Goal: Transaction & Acquisition: Purchase product/service

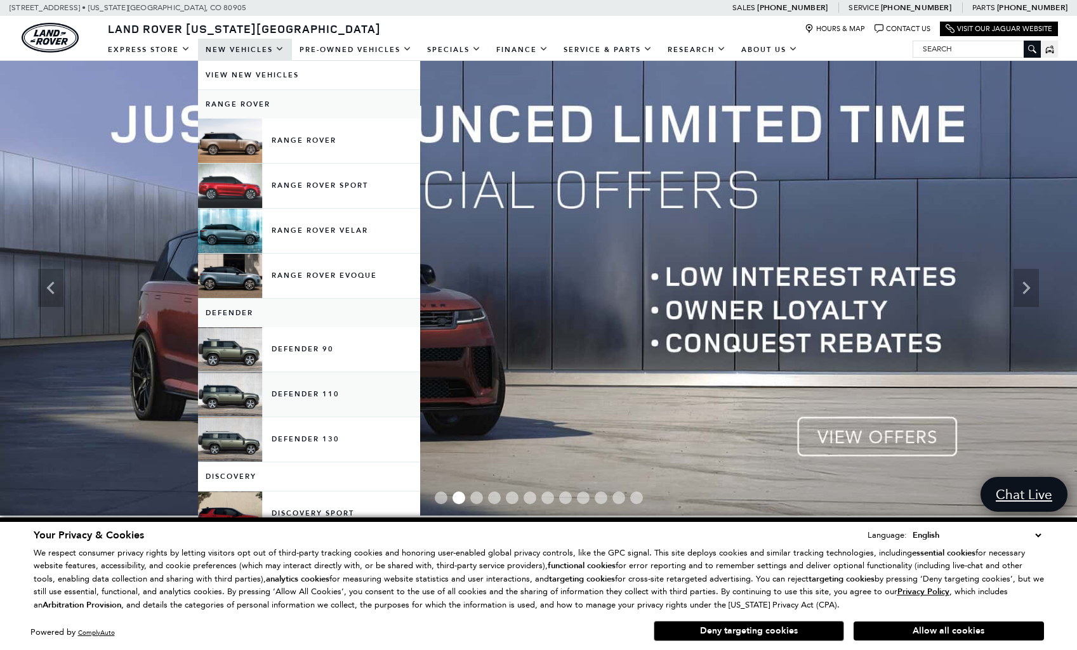
click at [277, 399] on link "Defender 110" at bounding box center [309, 395] width 222 height 44
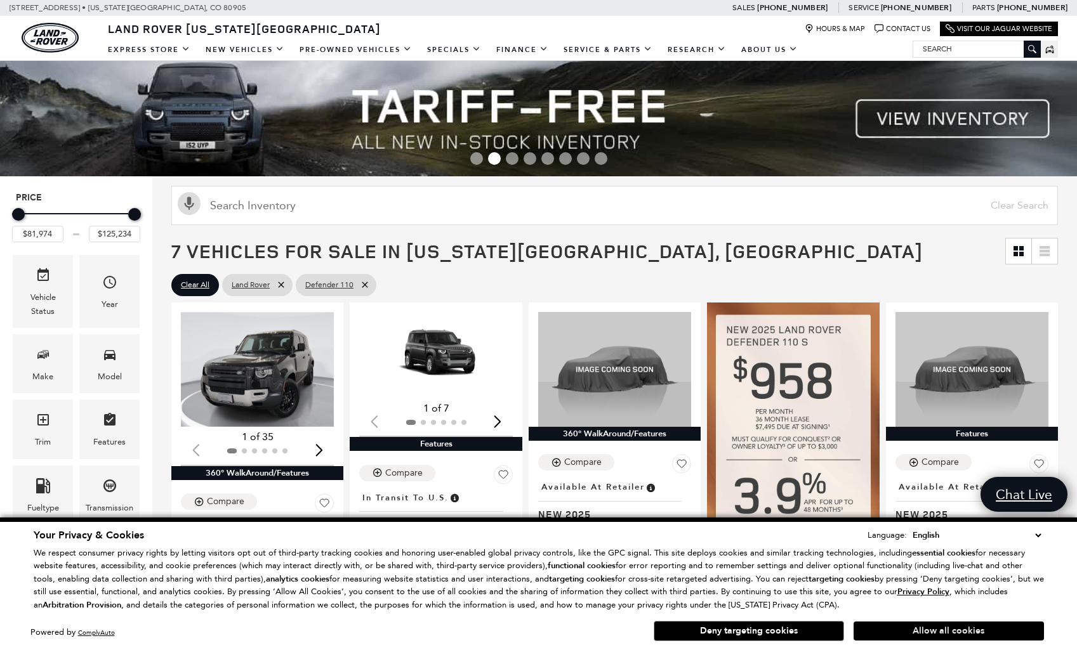
click at [932, 635] on button "Allow all cookies" at bounding box center [949, 631] width 190 height 19
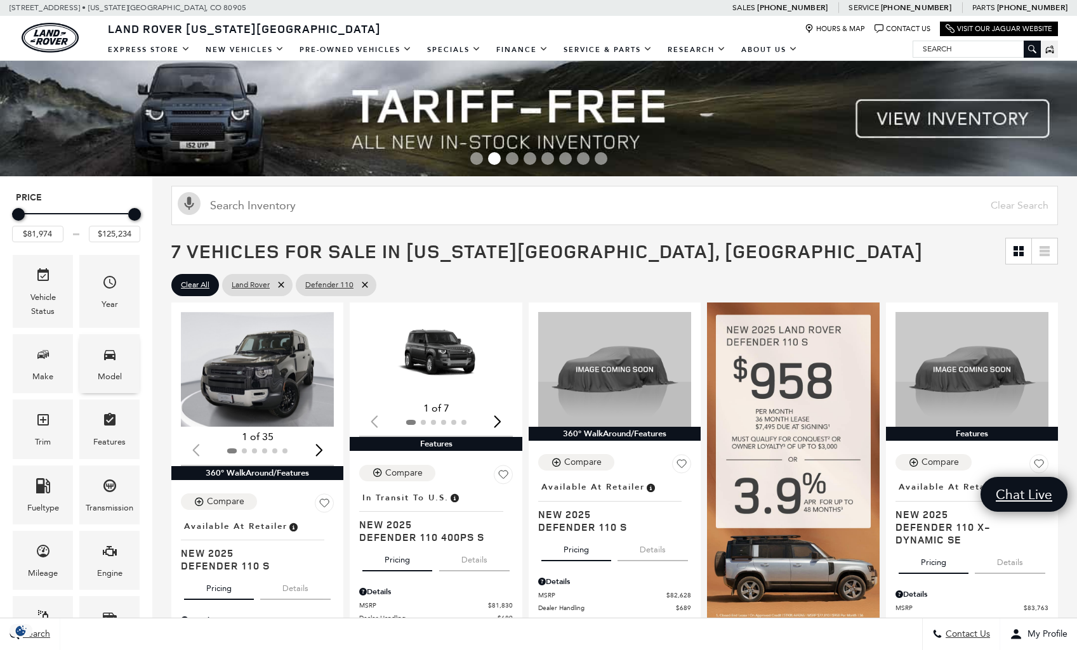
click at [115, 350] on icon "Model" at bounding box center [109, 354] width 15 height 15
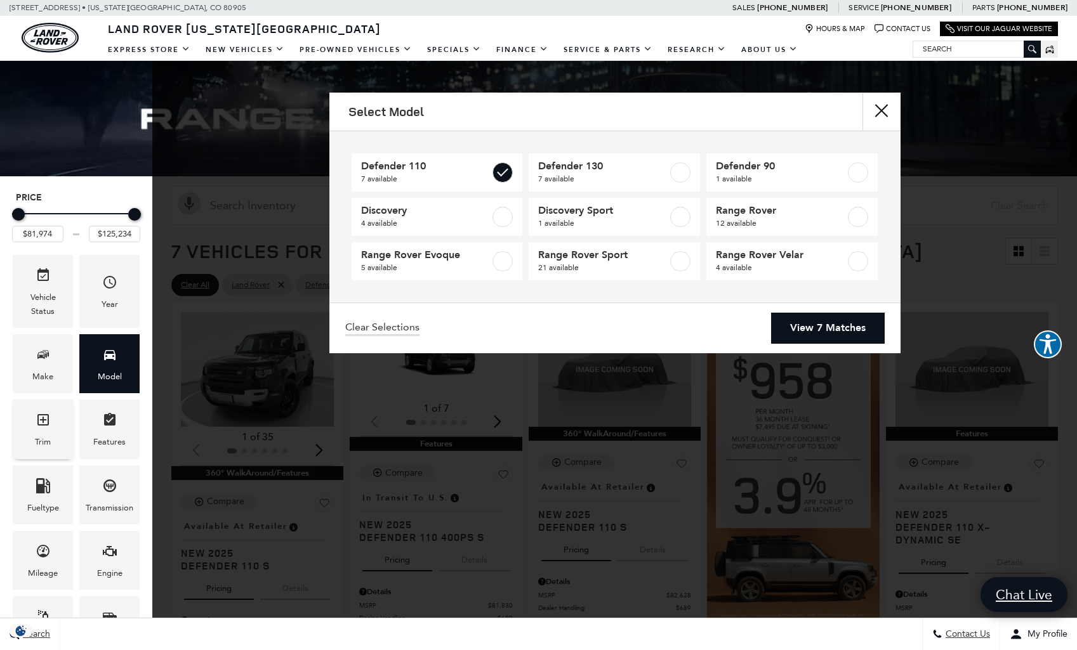
click at [53, 432] on div "Trim" at bounding box center [43, 429] width 60 height 59
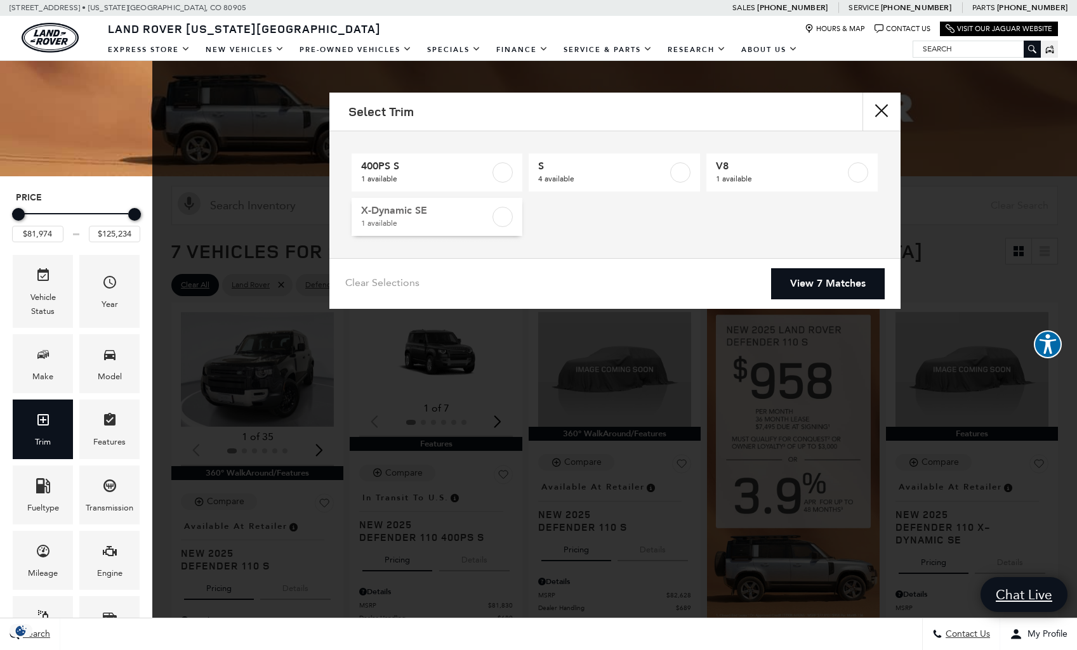
click at [474, 220] on span "1 available" at bounding box center [425, 223] width 129 height 13
type input "$84,452"
checkbox input "true"
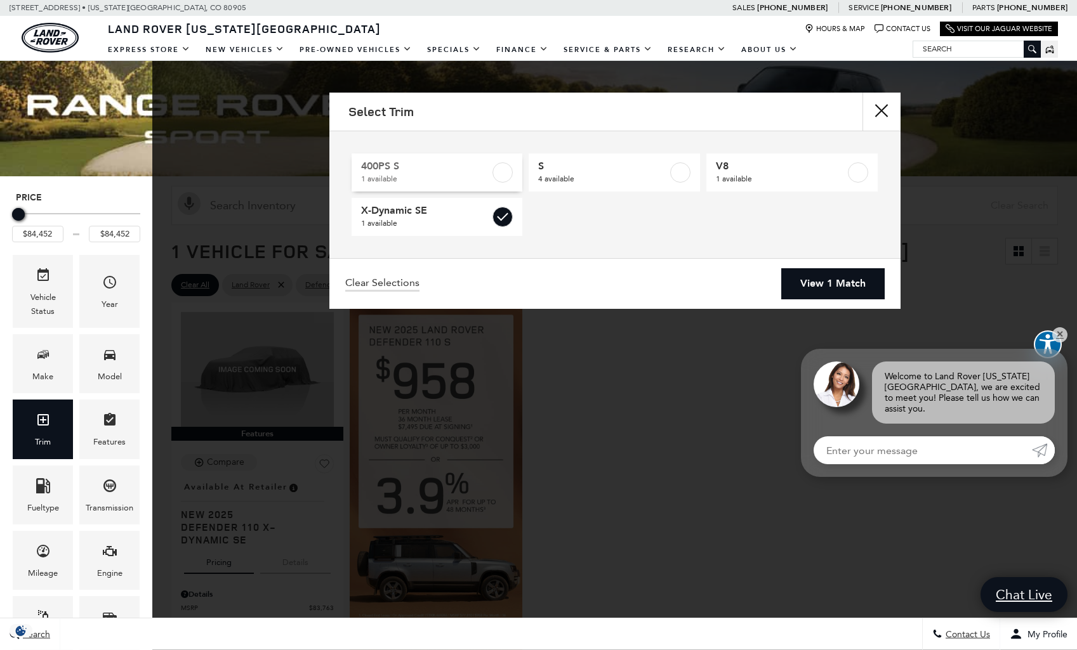
click at [496, 183] on link "400PS S 1 available" at bounding box center [437, 173] width 171 height 38
type input "$82,519"
checkbox input "true"
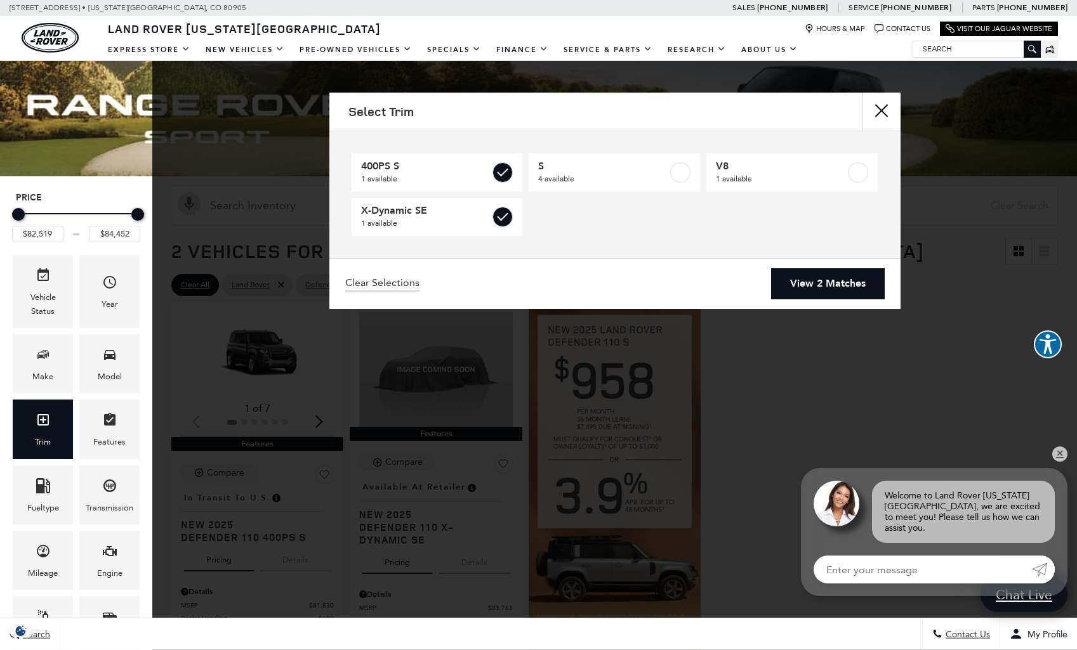
click at [819, 298] on link "View 2 Matches" at bounding box center [828, 283] width 114 height 31
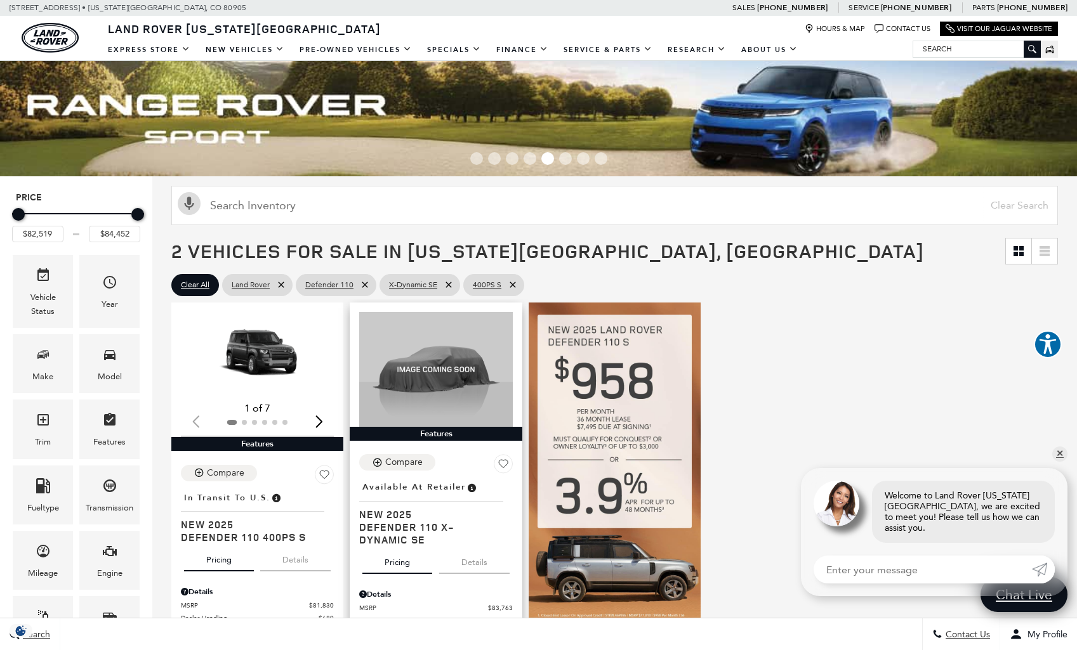
scroll to position [134, 0]
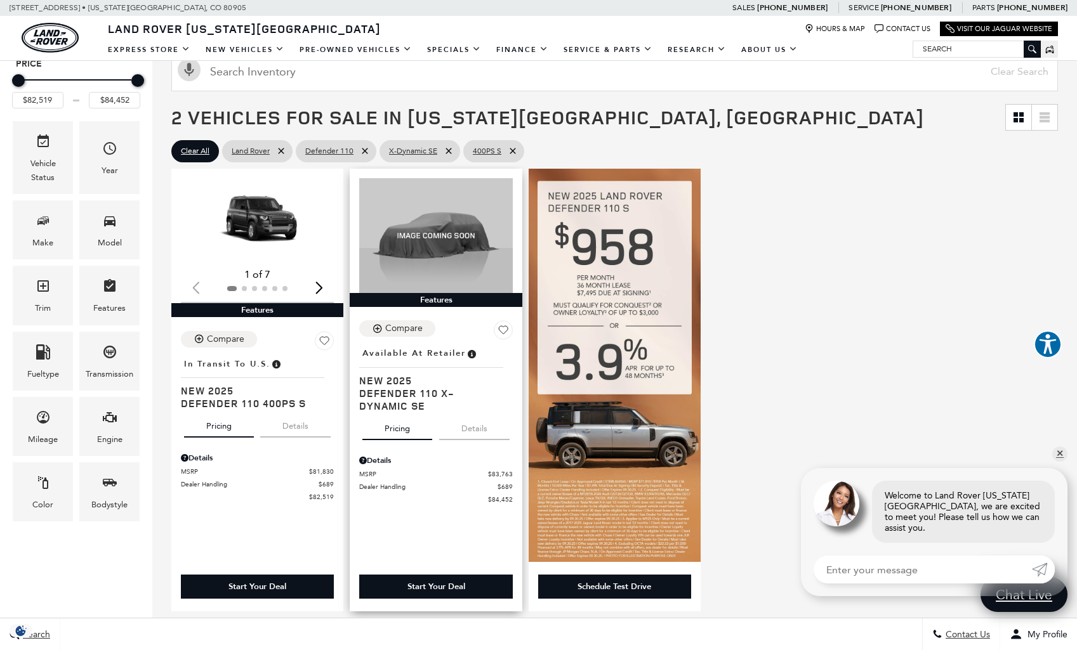
click at [419, 338] on div "Compare Location : Available at Retailer New 2025 Defender 110 X-Dynamic SE" at bounding box center [435, 365] width 153 height 91
click at [417, 352] on span "Available at Retailer" at bounding box center [413, 353] width 103 height 14
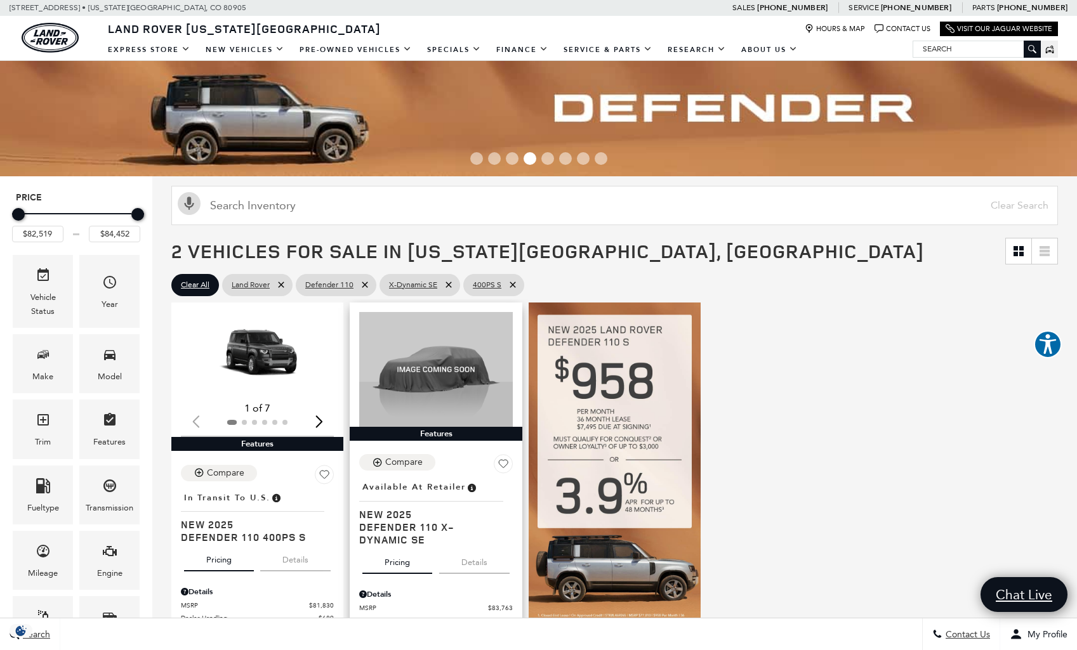
click at [459, 572] on button "Details" at bounding box center [474, 560] width 70 height 28
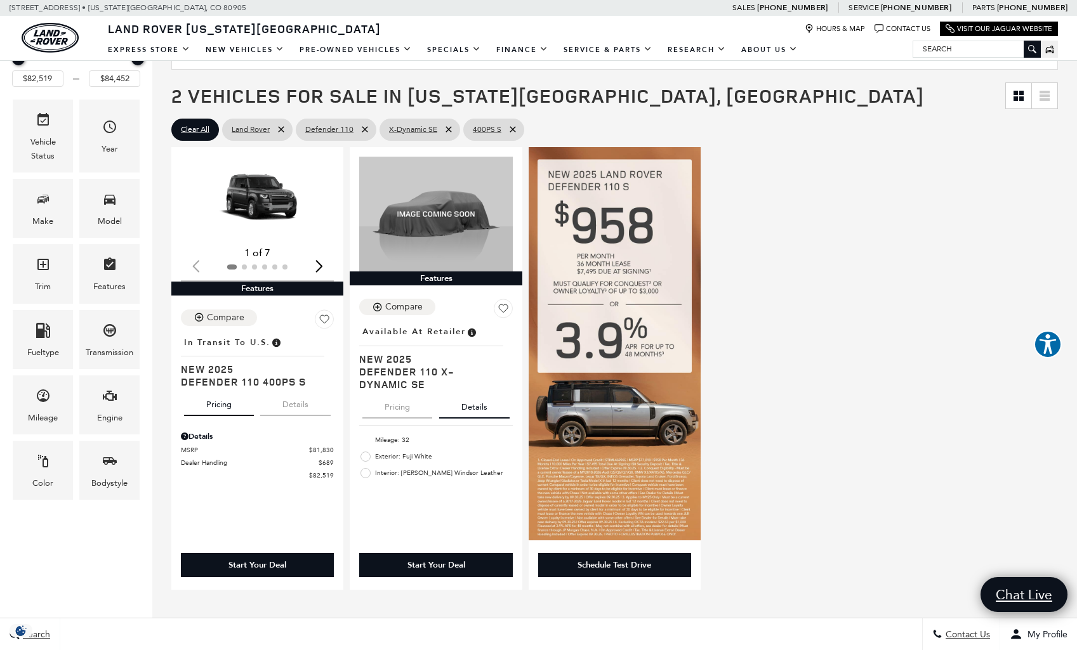
scroll to position [42, 0]
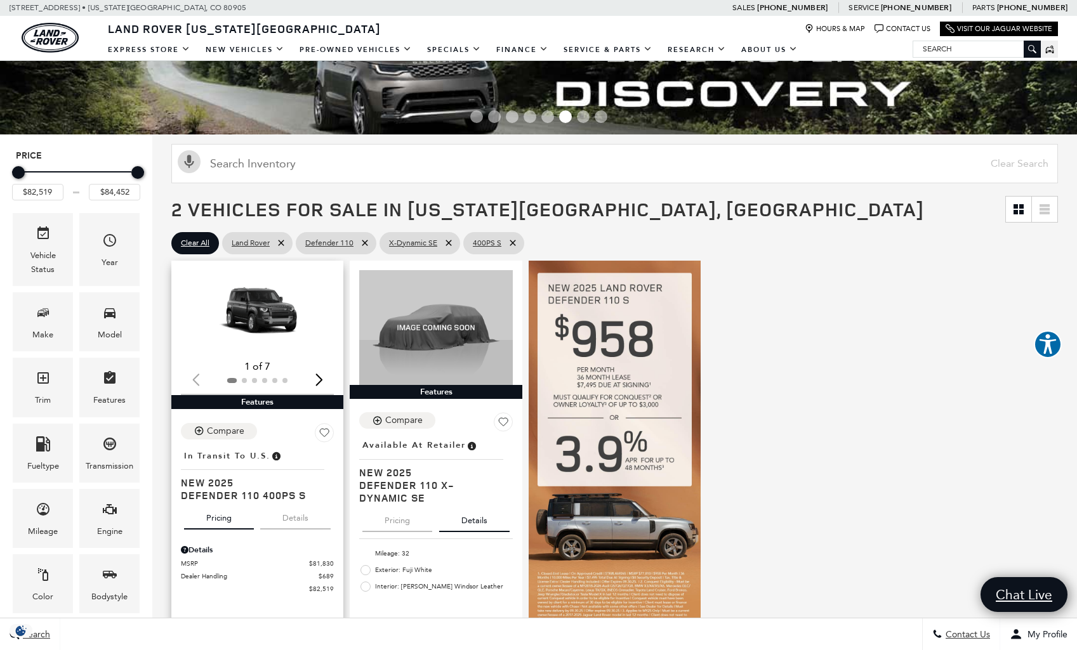
click at [317, 377] on div "Next slide" at bounding box center [318, 380] width 17 height 28
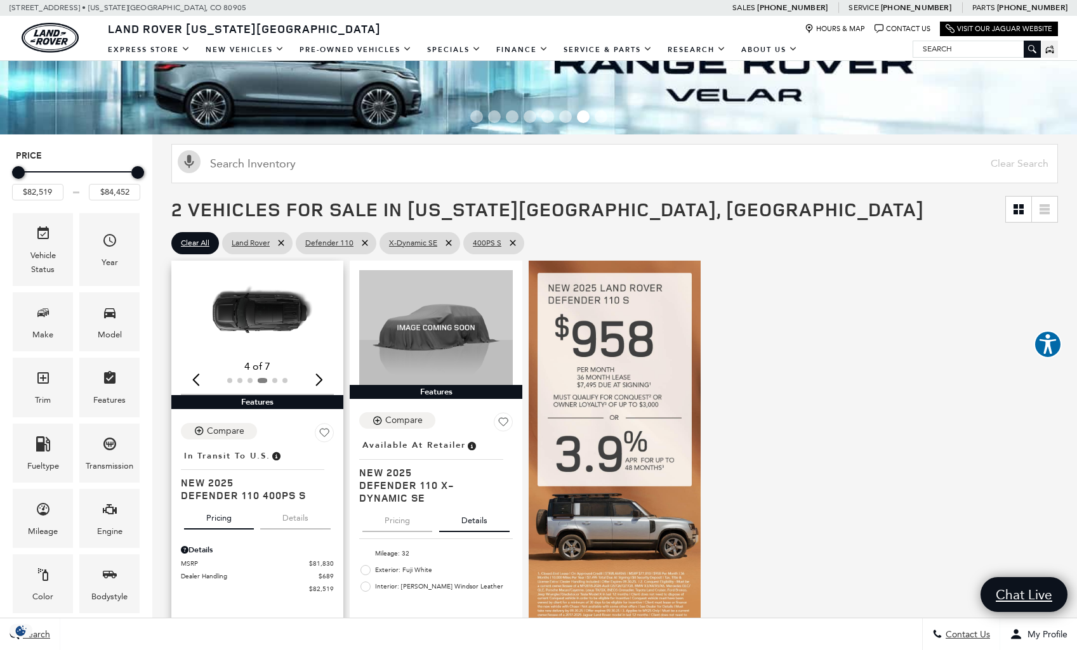
click at [317, 377] on div "Next slide" at bounding box center [318, 380] width 17 height 28
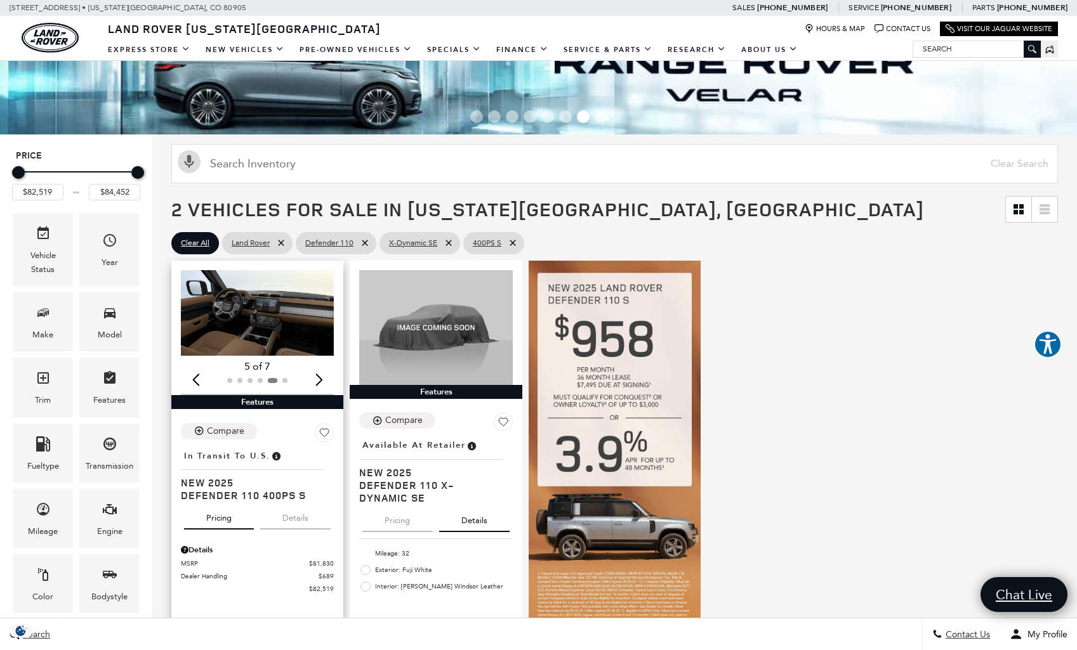
click at [317, 377] on div "Next slide" at bounding box center [318, 380] width 17 height 28
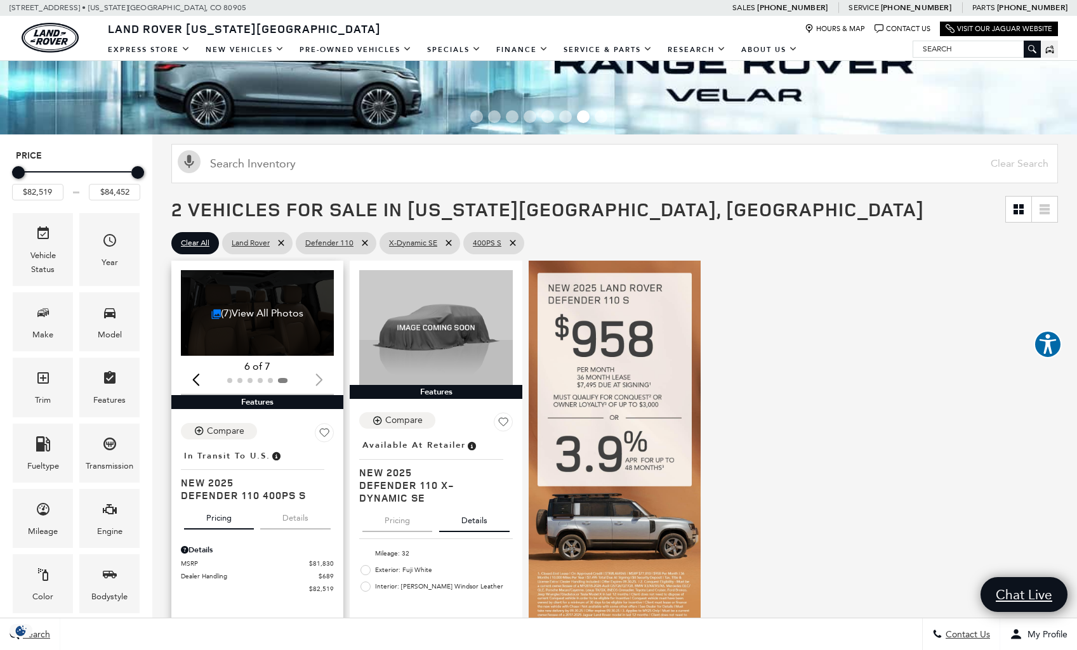
click at [317, 377] on div at bounding box center [257, 381] width 153 height 14
click at [271, 290] on div "(7) View All Photos" at bounding box center [257, 313] width 153 height 86
click at [269, 307] on link "(7) View All Photos" at bounding box center [257, 313] width 93 height 12
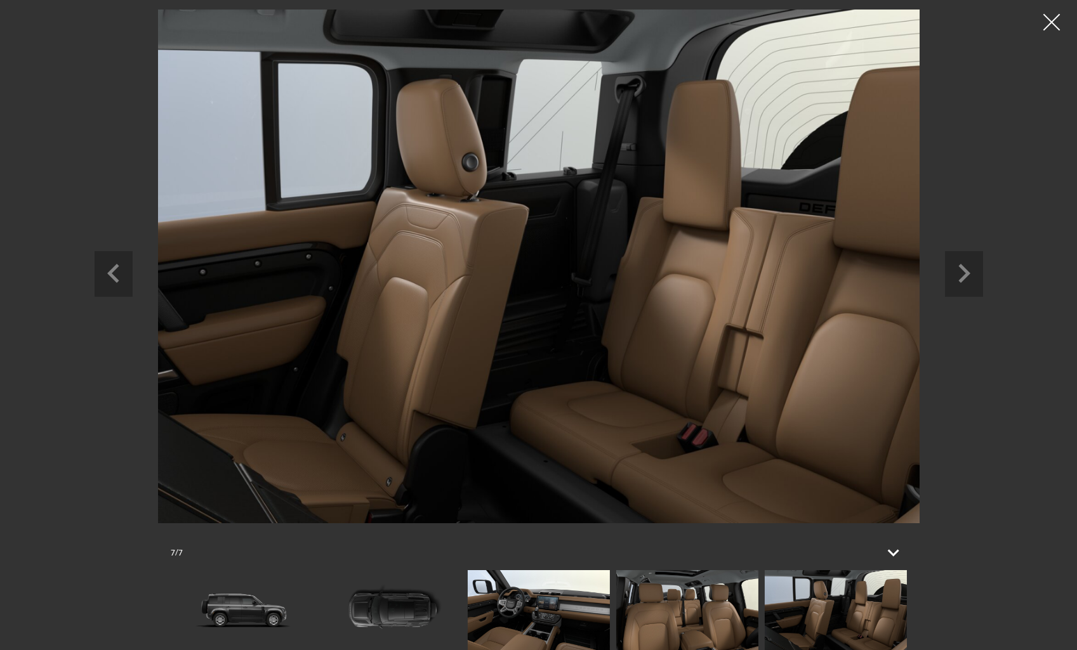
click at [1059, 27] on div at bounding box center [1052, 23] width 34 height 34
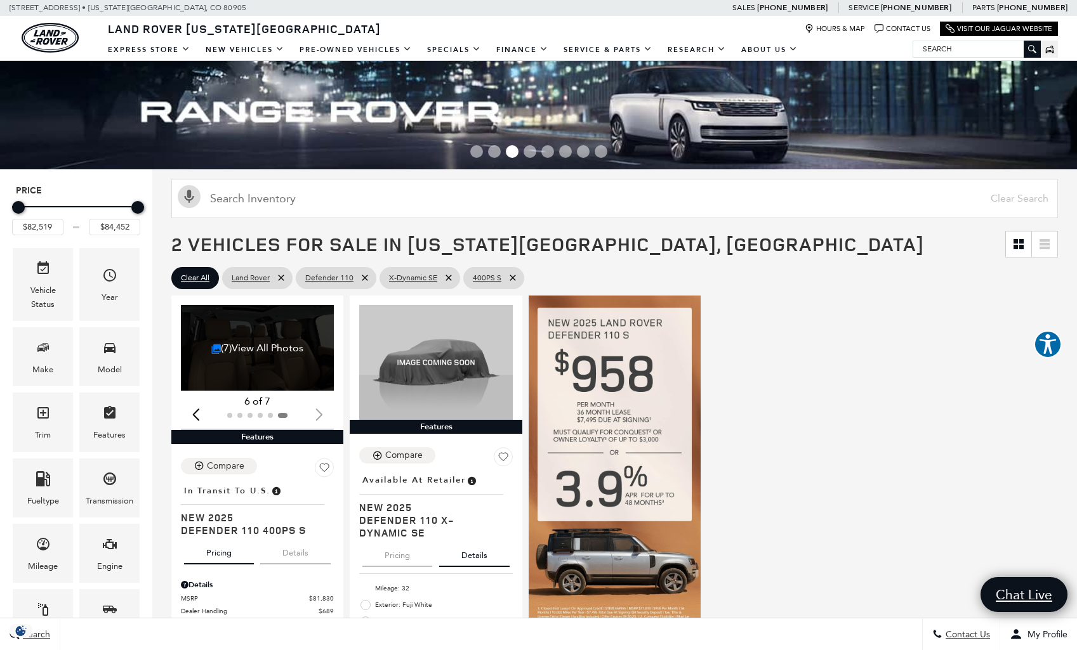
scroll to position [10, 0]
